Goal: Task Accomplishment & Management: Complete application form

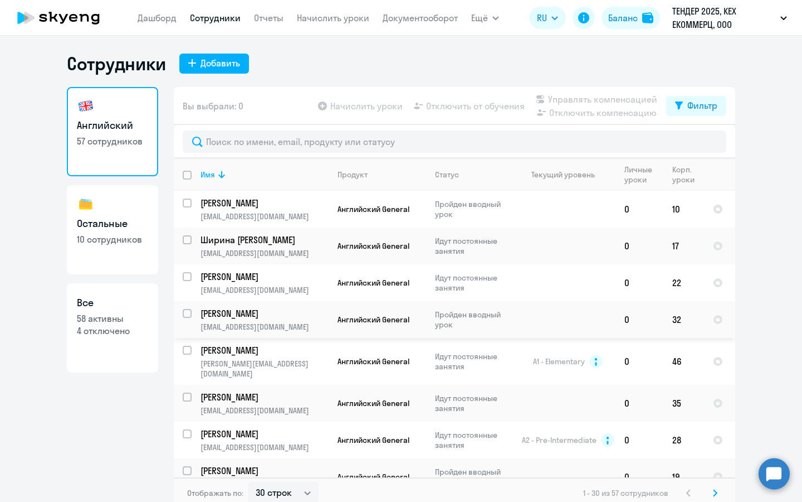
select select "30"
click at [218, 63] on div "Добавить" at bounding box center [221, 62] width 40 height 13
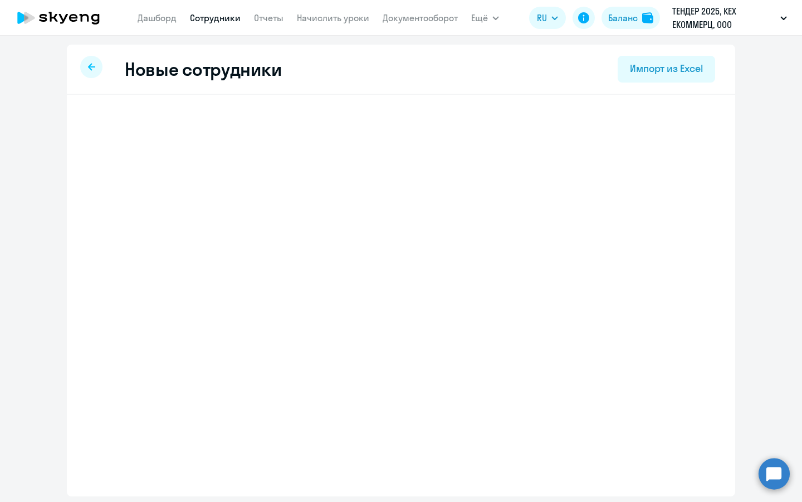
select select "english_adult_not_native_speaker"
select select "3"
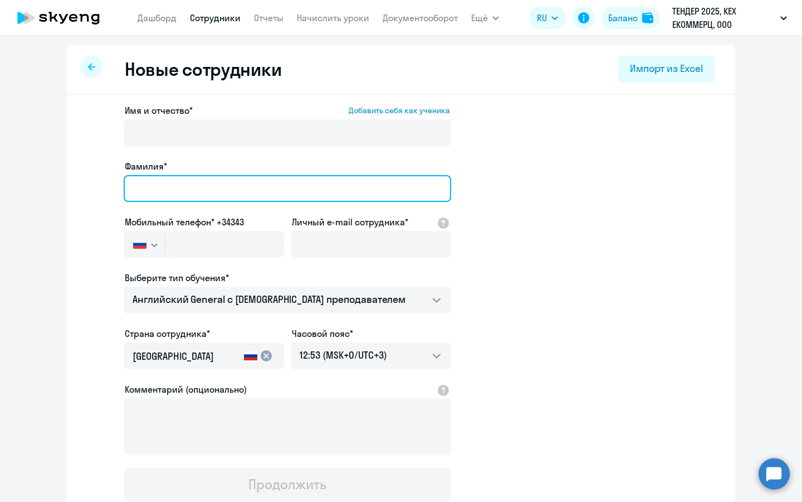
click at [231, 188] on input "Фамилия*" at bounding box center [288, 188] width 328 height 27
type input "[PERSON_NAME]"
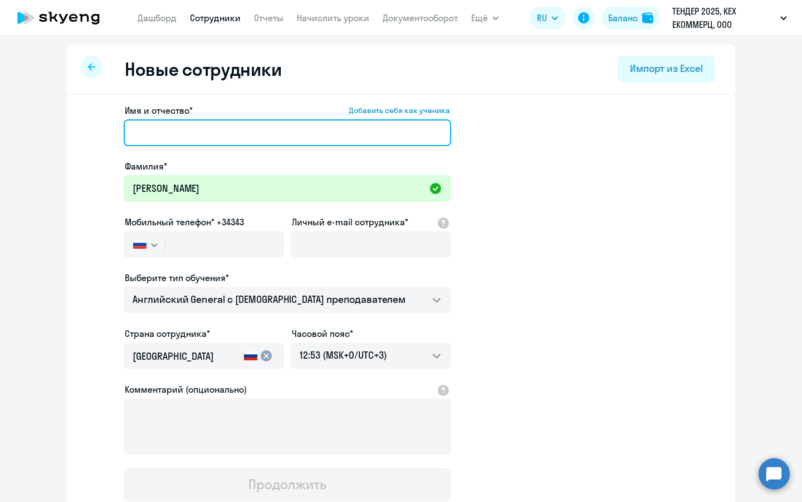
click at [227, 134] on input "Имя и отчество* Добавить себя как ученика" at bounding box center [288, 132] width 328 height 27
paste input "[PERSON_NAME]"
type input "[PERSON_NAME]"
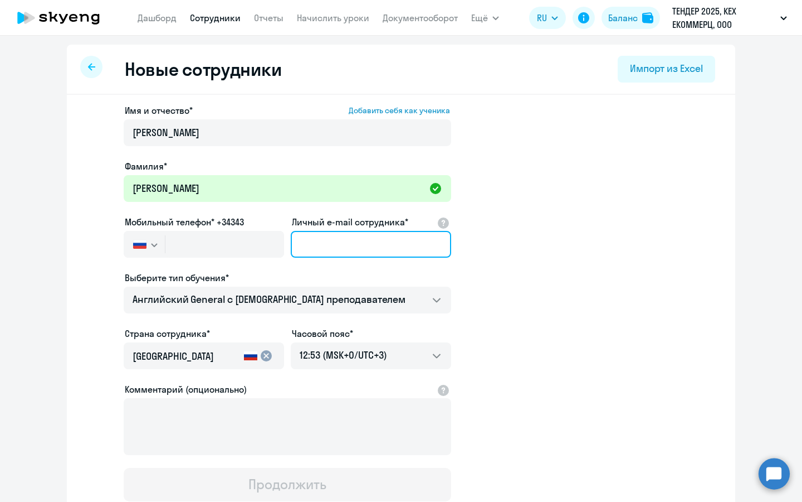
click at [345, 232] on input "Личный e-mail сотрудника*" at bounding box center [371, 244] width 160 height 27
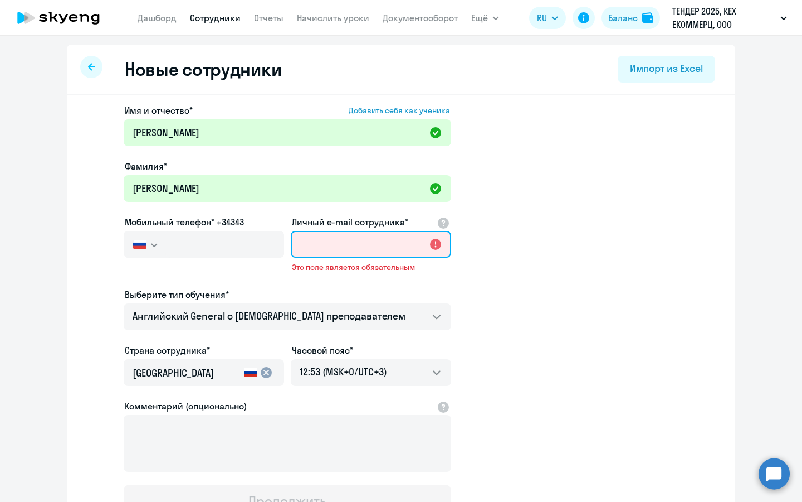
paste input "[EMAIL_ADDRESS][DOMAIN_NAME]"
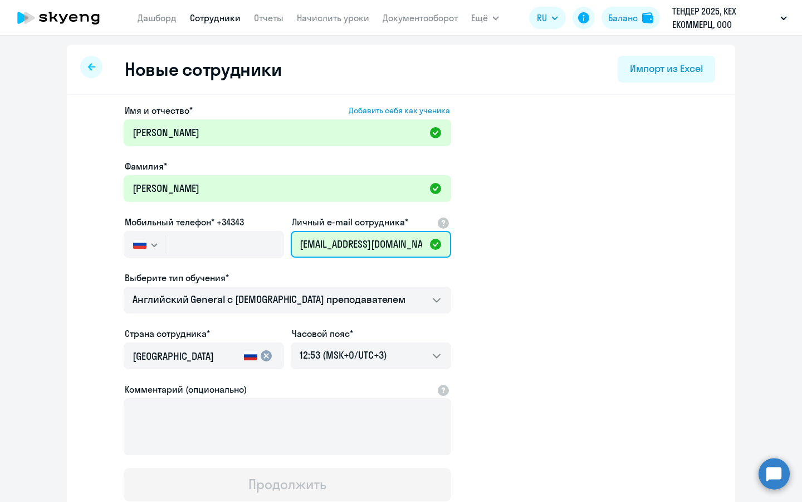
type input "[EMAIL_ADDRESS][DOMAIN_NAME]"
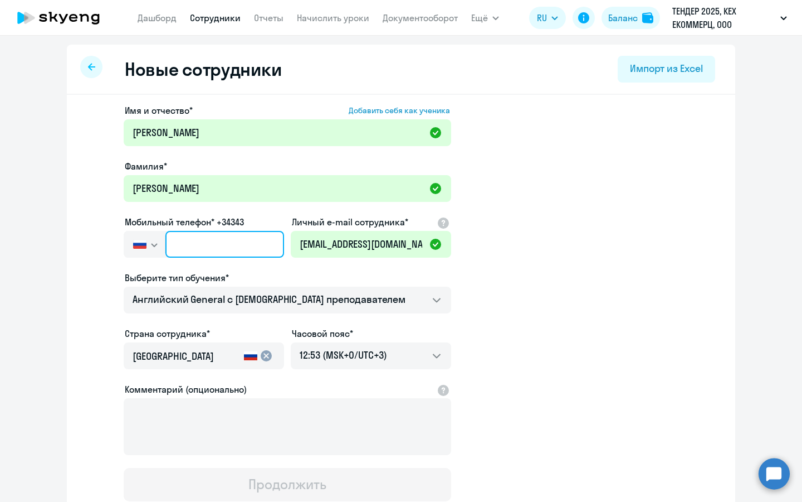
click at [216, 245] on input "text" at bounding box center [225, 244] width 119 height 27
paste input "[PHONE_NUMBER]"
type input "[PHONE_NUMBER]"
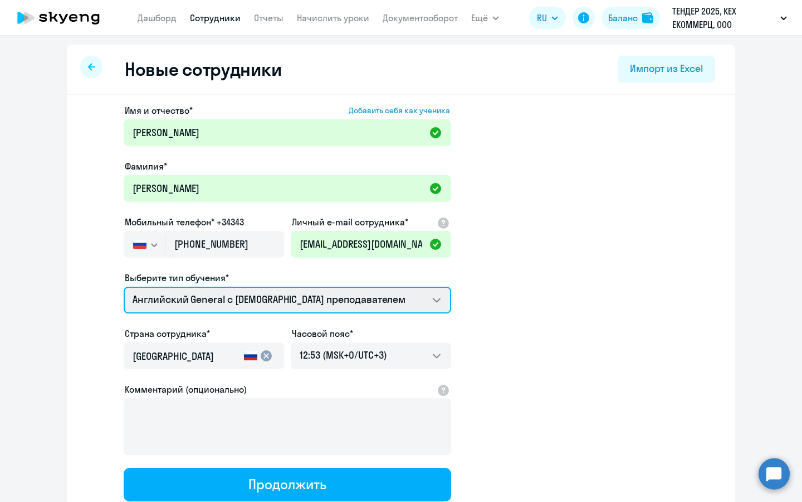
click at [365, 301] on select "Английский General с [DEMOGRAPHIC_DATA] преподавателем Английский General с [DE…" at bounding box center [288, 299] width 328 height 27
select select "english_adult_native_speaker"
click at [124, 286] on select "Английский General с [DEMOGRAPHIC_DATA] преподавателем Английский General с [DE…" at bounding box center [288, 299] width 328 height 27
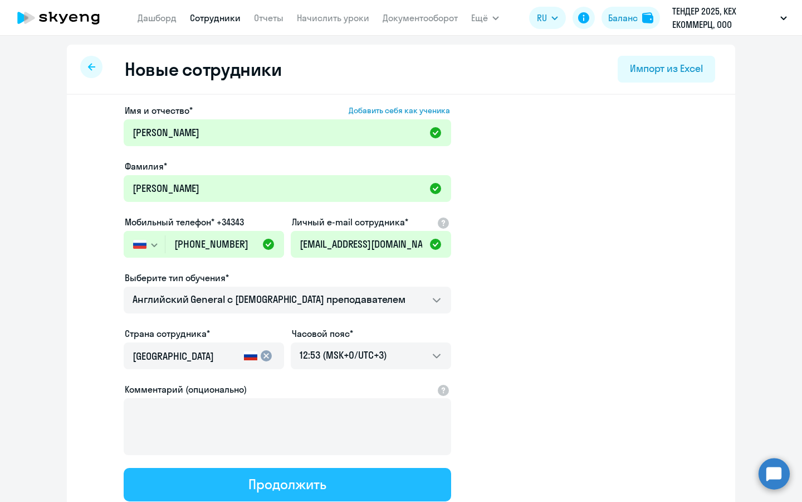
click at [346, 484] on button "Продолжить" at bounding box center [288, 484] width 328 height 33
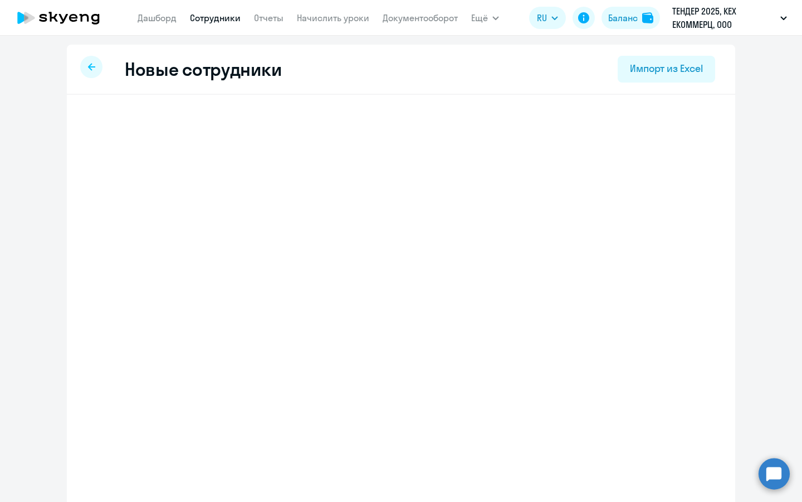
select select "english_adult_native_speaker"
select select "3"
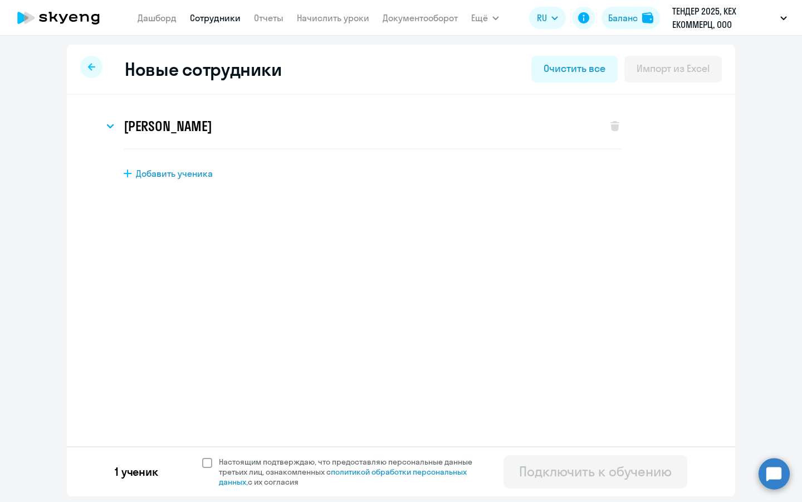
click at [281, 459] on span "Настоящим подтверждаю, что предоставляю персональные данные третьих лиц, ознако…" at bounding box center [352, 471] width 267 height 30
click at [202, 456] on input "Настоящим подтверждаю, что предоставляю персональные данные третьих лиц, ознако…" at bounding box center [202, 456] width 1 height 1
checkbox input "true"
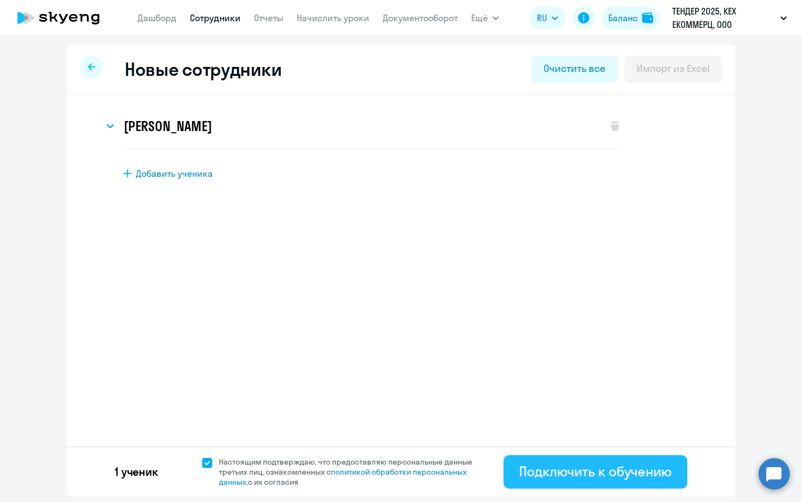
click at [596, 471] on div "Подключить к обучению" at bounding box center [595, 471] width 153 height 18
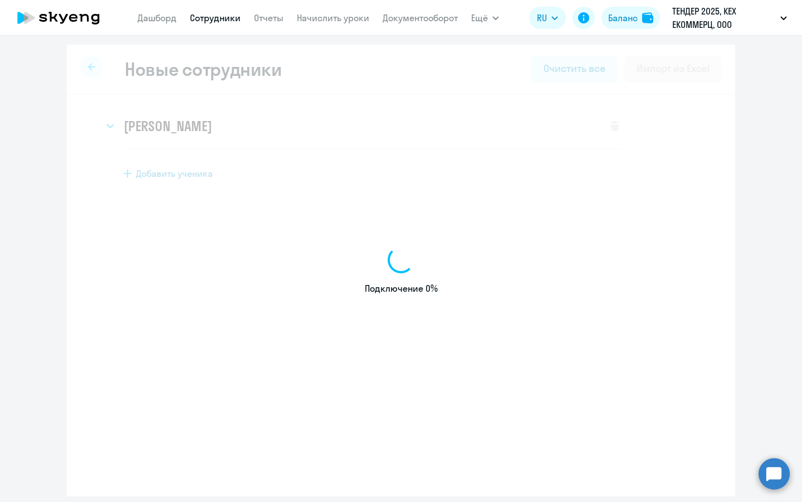
select select "english_adult_not_native_speaker"
select select "3"
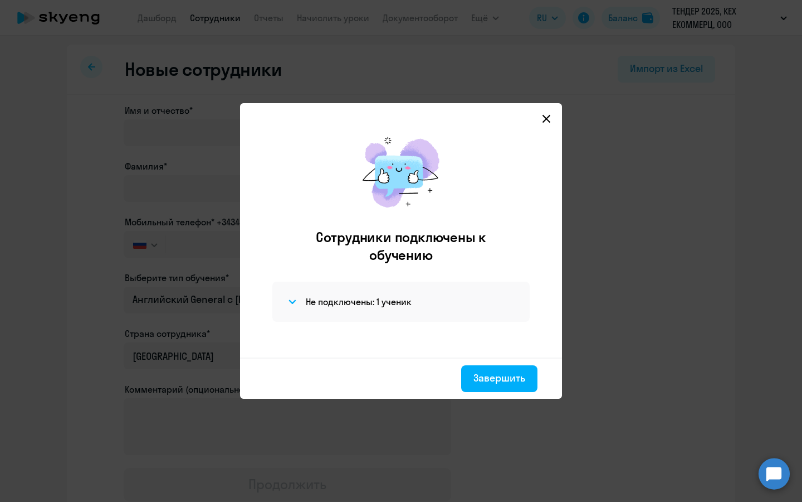
drag, startPoint x: 484, startPoint y: 376, endPoint x: 500, endPoint y: 211, distance: 166.3
click at [0, 0] on app-connection-results "Сотрудники подключены к обучению Не подключены: 1 ученик Завершить" at bounding box center [0, 0] width 0 height 0
click at [391, 280] on div "Сотрудники подключены к обучению Не подключены: 1 ученик" at bounding box center [401, 241] width 304 height 232
click at [375, 307] on h4 "Не подключены: 1 ученик" at bounding box center [359, 301] width 106 height 12
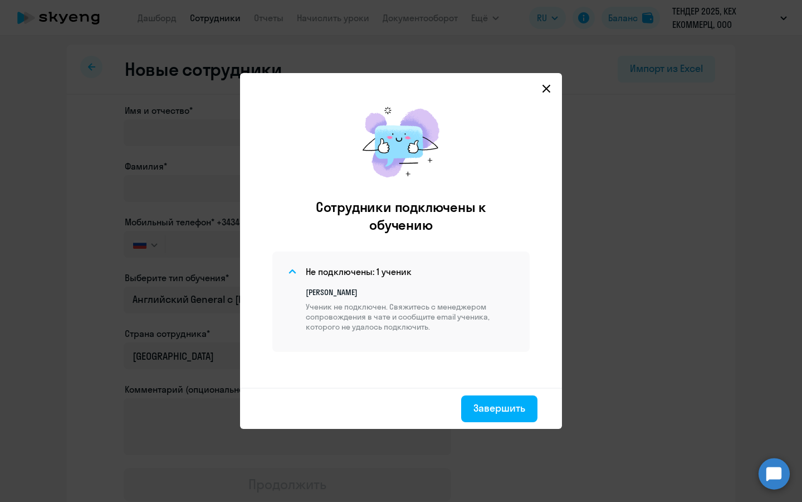
click at [784, 479] on circle at bounding box center [774, 473] width 31 height 31
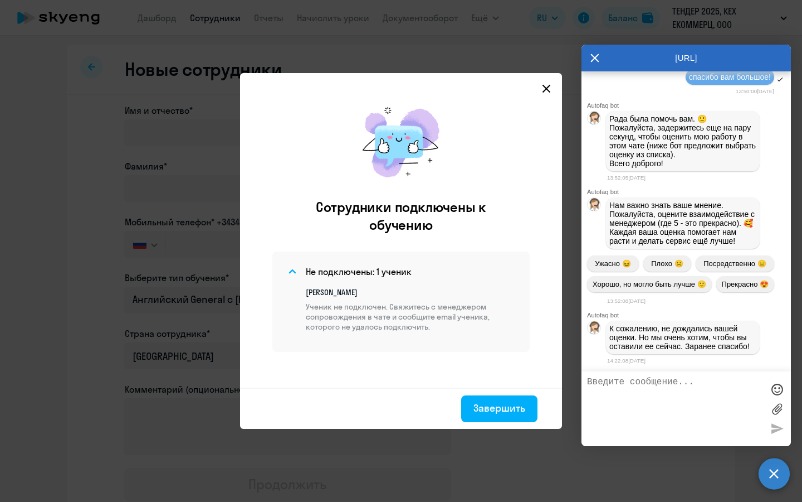
scroll to position [1258, 0]
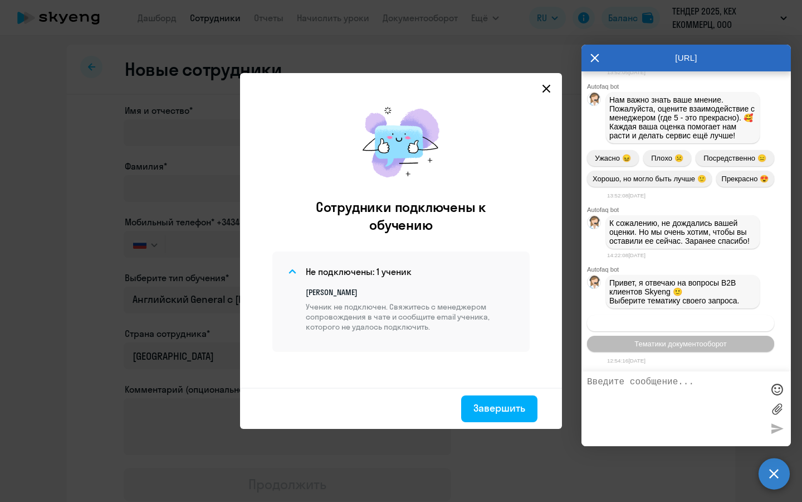
click at [691, 320] on span "Операционное сопровождение" at bounding box center [681, 323] width 105 height 8
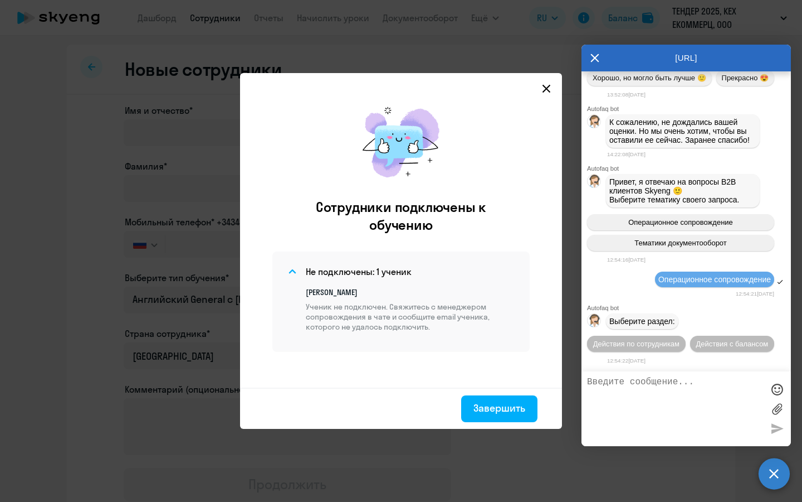
scroll to position [1363, 0]
click at [649, 348] on button "Действия по сотрудникам" at bounding box center [636, 343] width 99 height 16
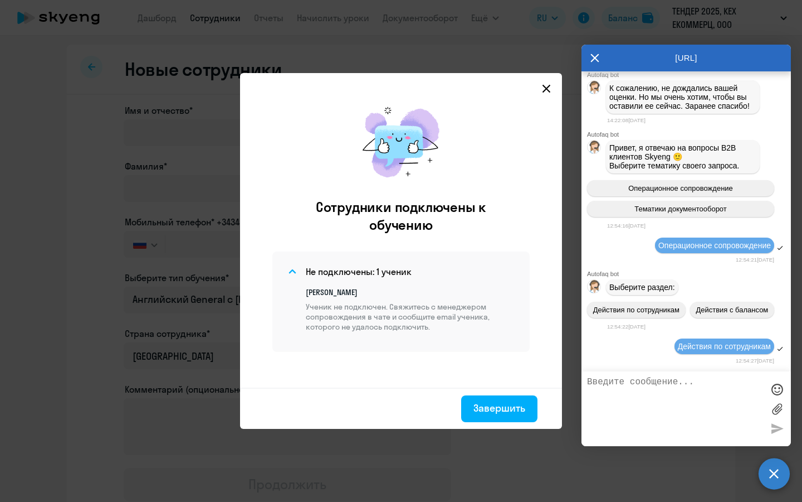
scroll to position [1511, 0]
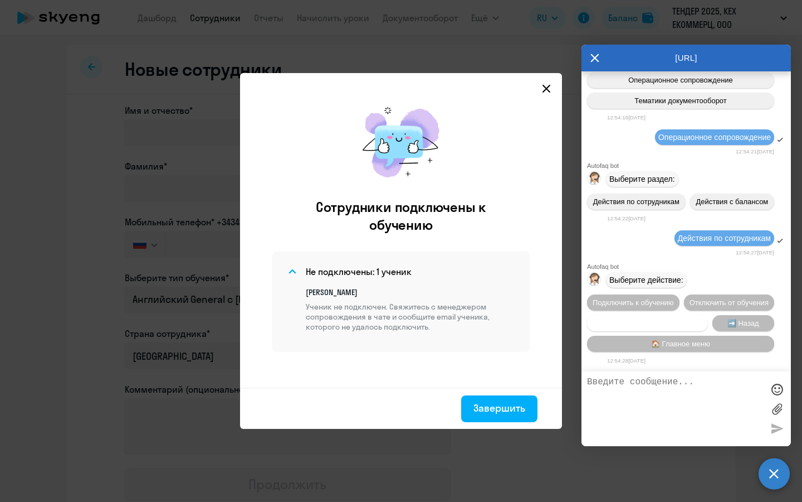
click at [666, 323] on span "Сотруднику нужна помощь" at bounding box center [647, 323] width 90 height 8
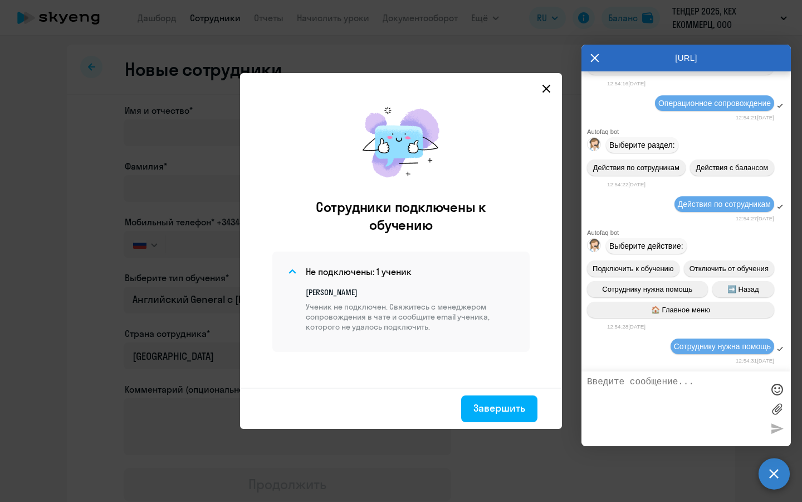
scroll to position [1905, 0]
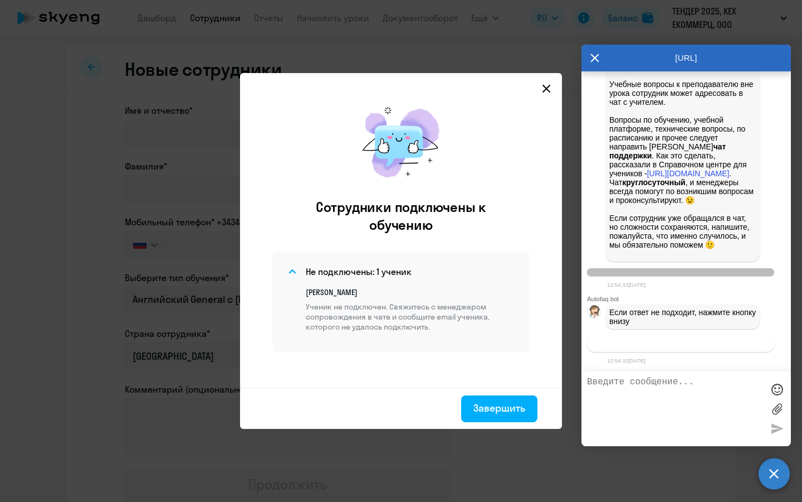
click at [675, 336] on button "Связаться с менеджером" at bounding box center [680, 343] width 187 height 16
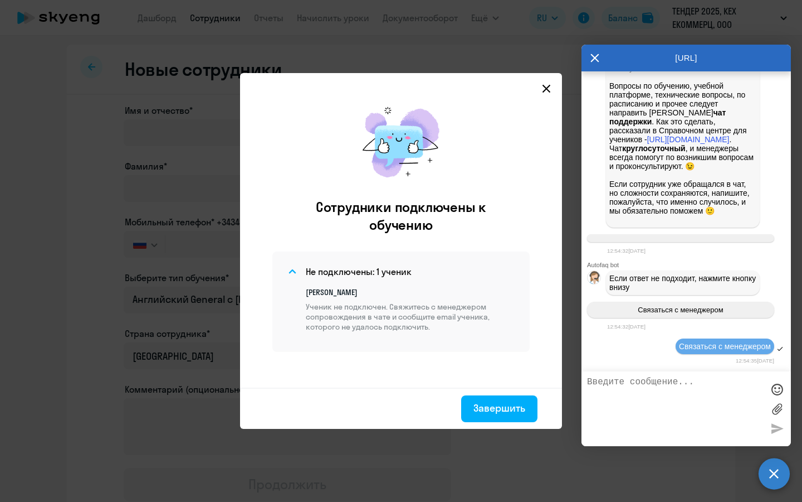
click at [659, 390] on textarea at bounding box center [675, 409] width 176 height 64
paste textarea "[EMAIL_ADDRESS][DOMAIN_NAME]"
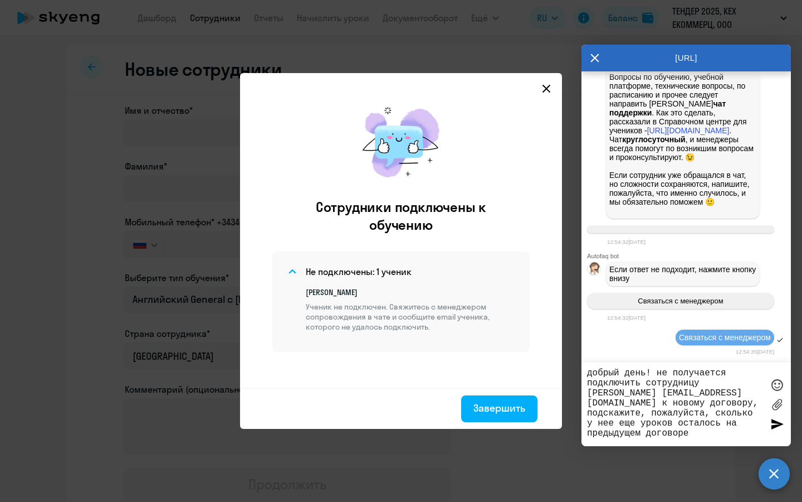
type textarea "добрый день! не получается подключить сотрудницу [PERSON_NAME] [EMAIL_ADDRESS][…"
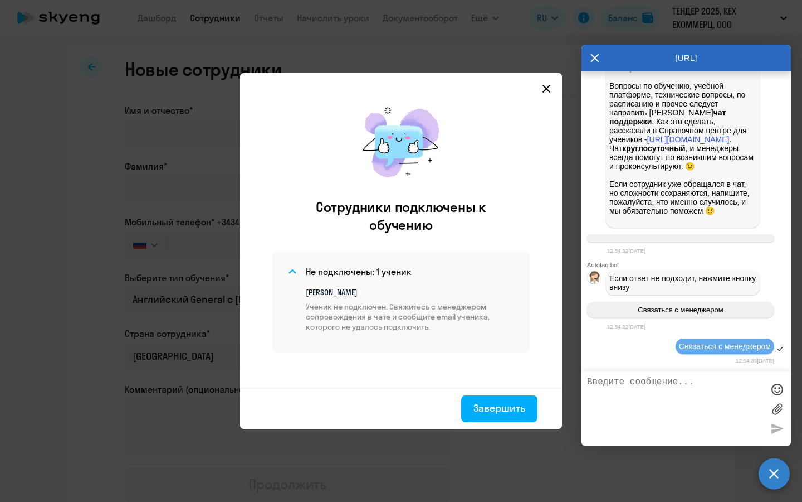
scroll to position [2022, 0]
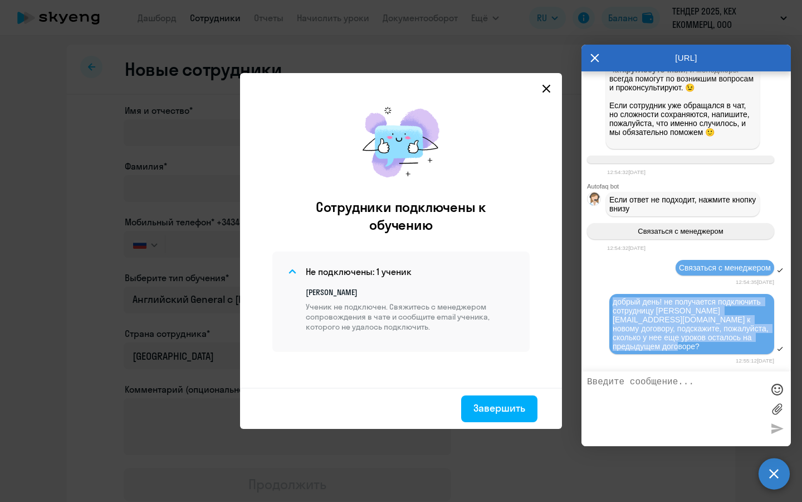
drag, startPoint x: 657, startPoint y: 348, endPoint x: 602, endPoint y: 285, distance: 83.7
copy span "добрый день! не получается подключить сотрудницу [PERSON_NAME] [EMAIL_ADDRESS][…"
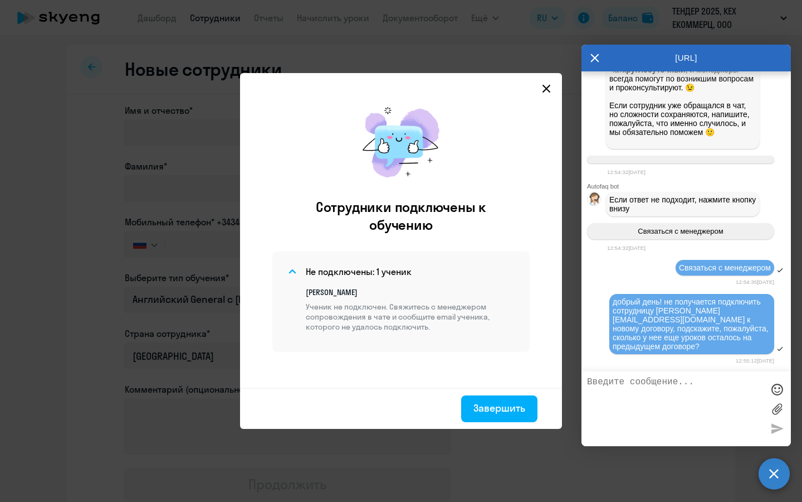
click at [547, 84] on icon at bounding box center [546, 88] width 9 height 9
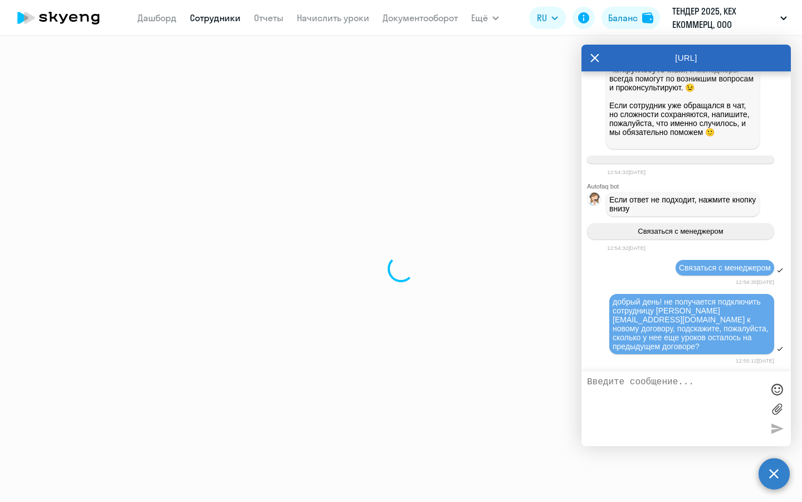
select select "30"
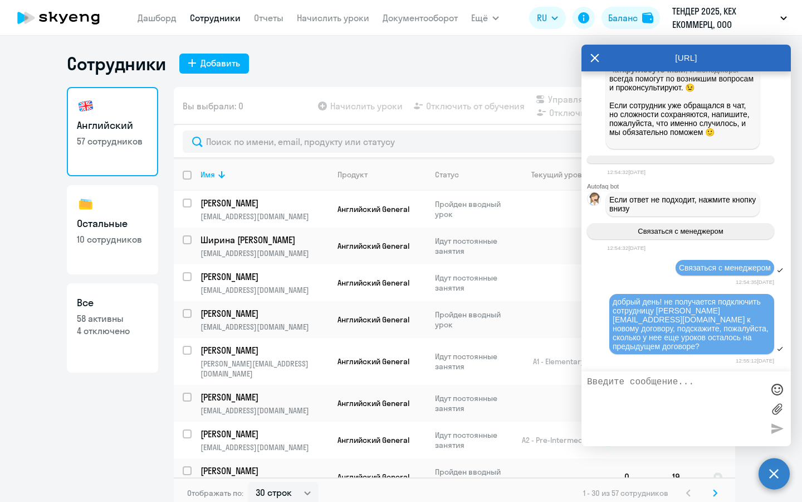
click at [239, 153] on div at bounding box center [455, 141] width 562 height 33
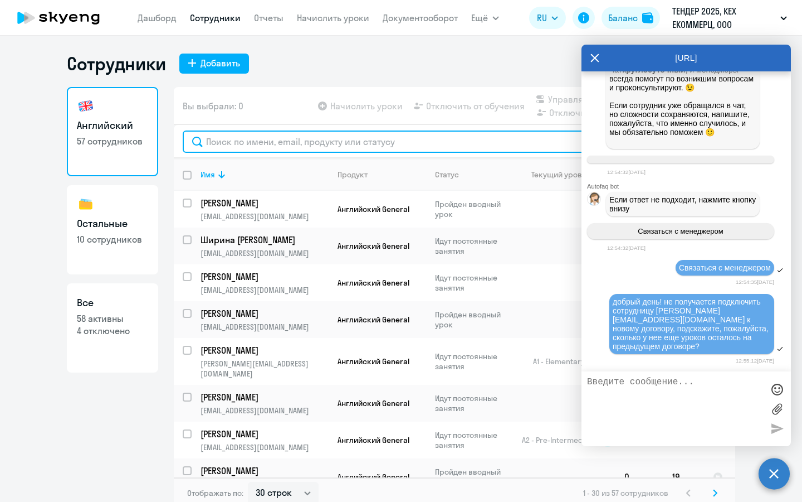
click at [244, 144] on input "text" at bounding box center [455, 141] width 544 height 22
type input "л"
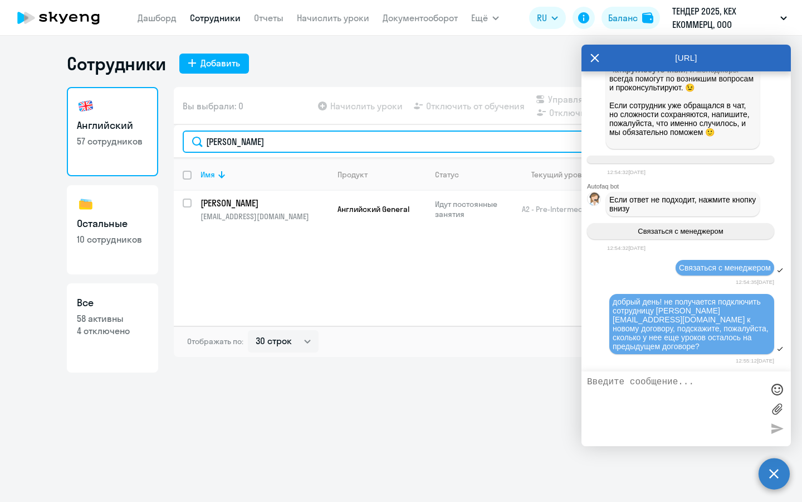
type input "[PERSON_NAME]"
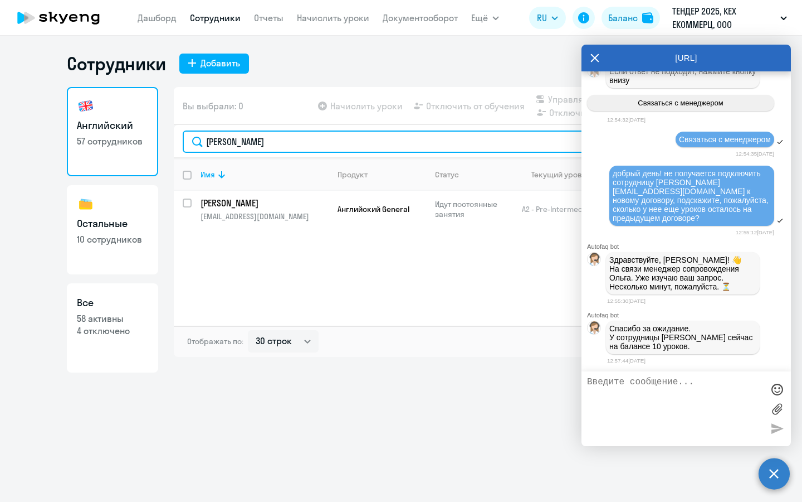
scroll to position [2159, 0]
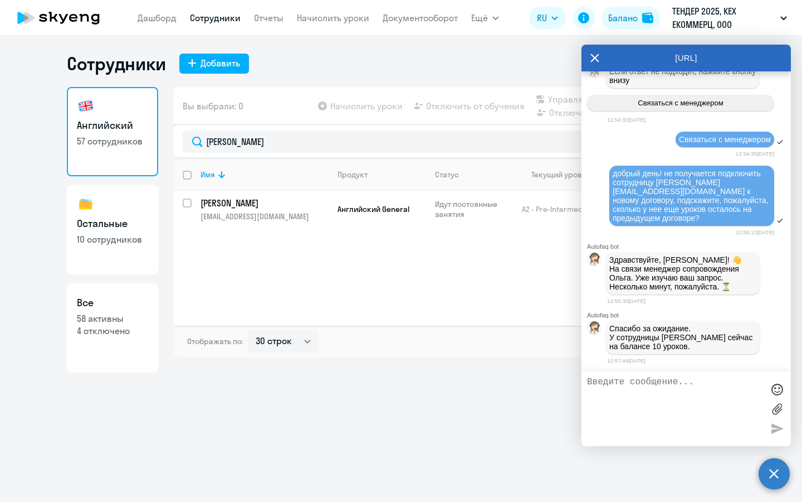
click at [677, 390] on textarea at bounding box center [675, 409] width 176 height 64
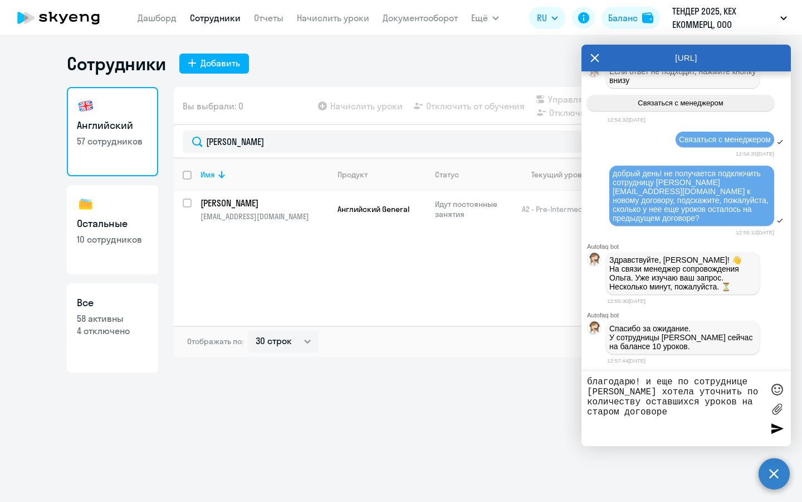
paste textarea "[EMAIL_ADDRESS][DOMAIN_NAME]"
type textarea "благодарю! и еще по сотруднице [PERSON_NAME] хотела уточнить по количеству оста…"
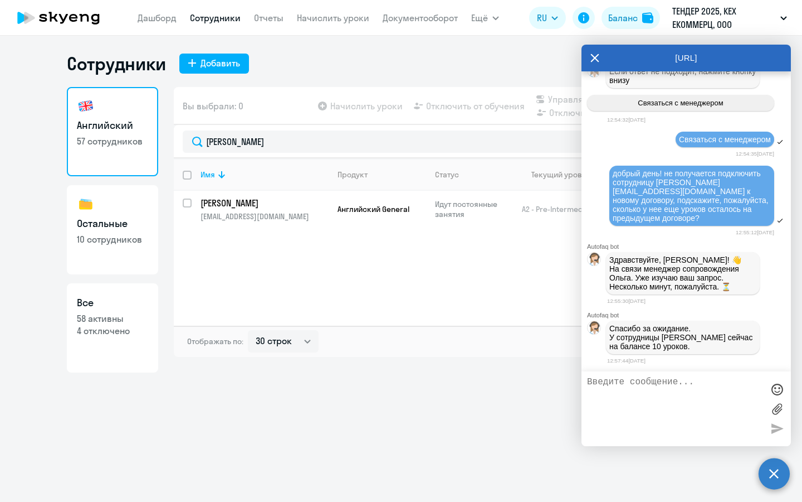
scroll to position [2222, 0]
